Goal: Go to known website: Access a specific website the user already knows

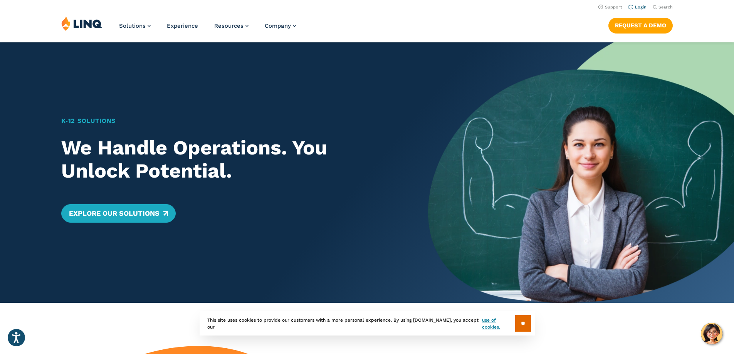
click at [634, 7] on link "Login" at bounding box center [637, 7] width 18 height 5
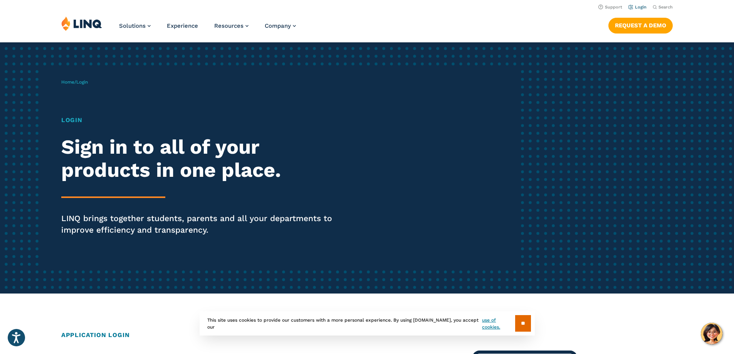
click at [638, 6] on link "Login" at bounding box center [637, 7] width 18 height 5
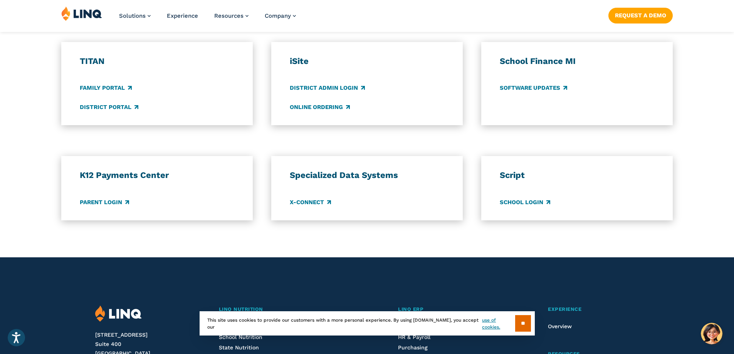
scroll to position [578, 0]
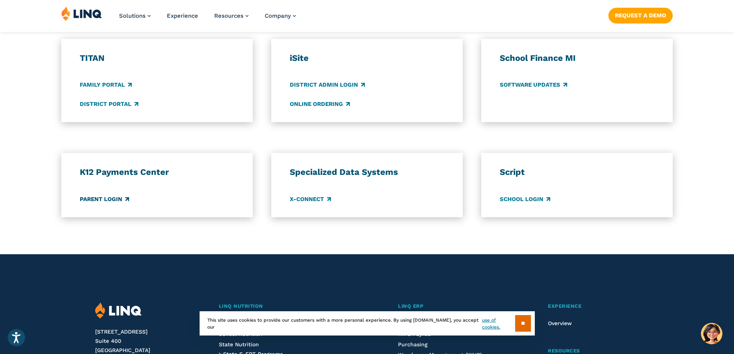
click at [107, 198] on link "Parent Login" at bounding box center [104, 199] width 49 height 8
